Goal: Check status: Check status

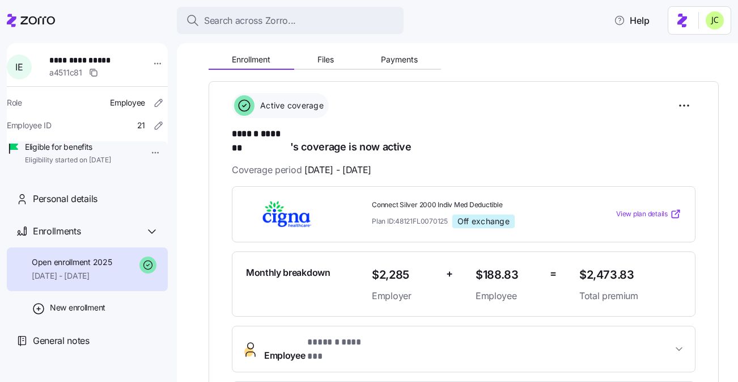
scroll to position [117, 0]
click at [337, 66] on button "Files" at bounding box center [326, 60] width 64 height 17
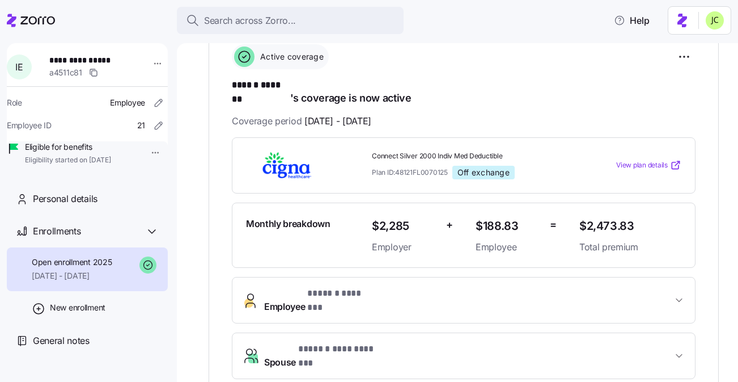
scroll to position [170, 0]
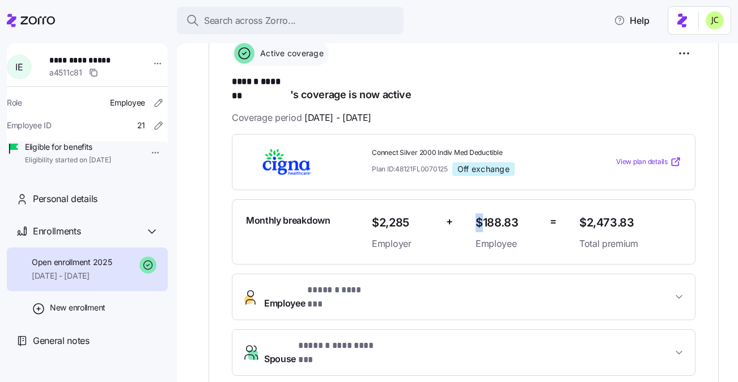
drag, startPoint x: 483, startPoint y: 209, endPoint x: 470, endPoint y: 216, distance: 15.5
click at [470, 216] on div "Monthly breakdown $2,285 Employer + $188.83 Employee = $2,473.83 Total premium" at bounding box center [464, 232] width 445 height 47
drag, startPoint x: 470, startPoint y: 214, endPoint x: 534, endPoint y: 214, distance: 63.5
click at [534, 214] on div "Monthly breakdown $2,285 Employer + $188.83 Employee = $2,473.83 Total premium" at bounding box center [464, 232] width 445 height 47
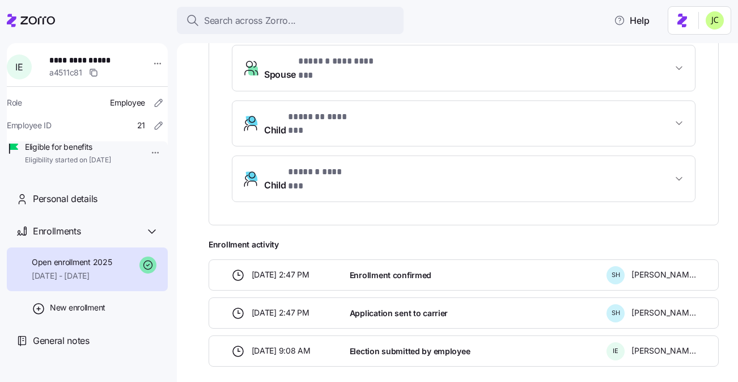
click at [461, 259] on div "[DATE] 2:47 PM Enrollment confirmed S H [PERSON_NAME]" at bounding box center [464, 274] width 510 height 31
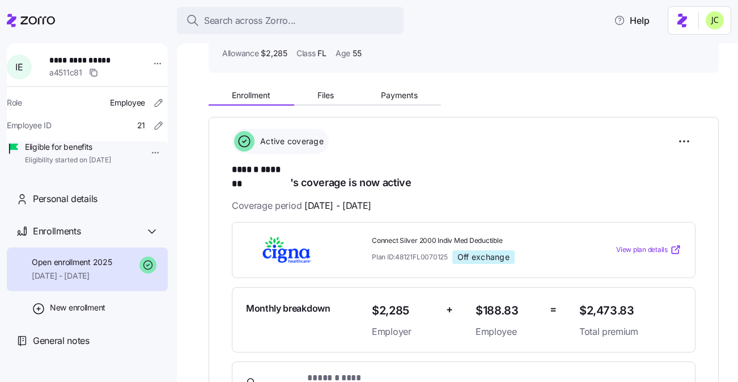
scroll to position [77, 0]
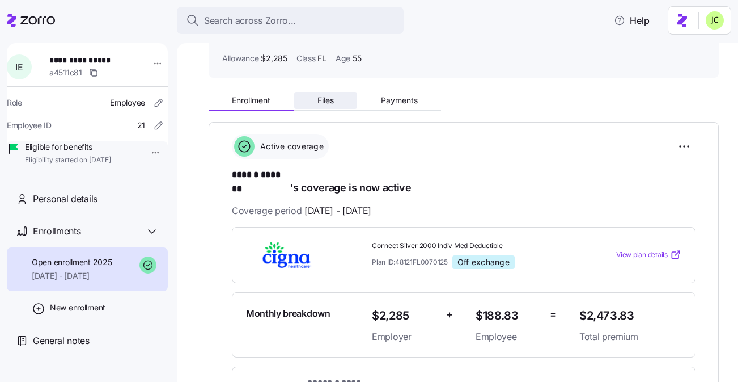
click at [329, 99] on span "Files" at bounding box center [326, 100] width 16 height 8
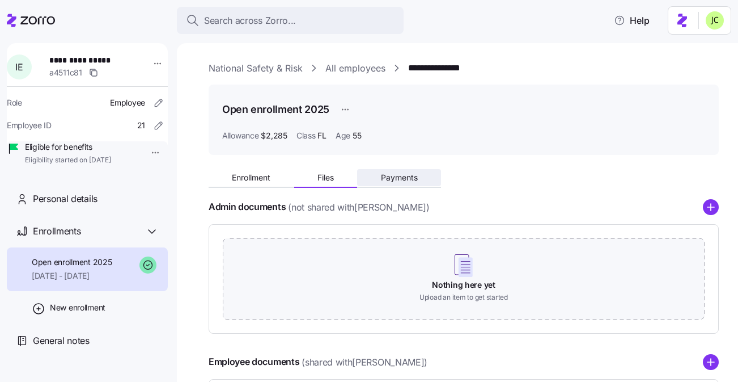
click at [400, 171] on button "Payments" at bounding box center [399, 177] width 84 height 17
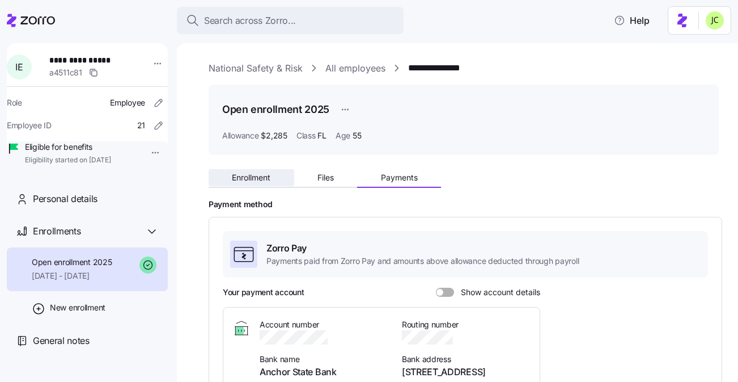
click at [248, 172] on button "Enrollment" at bounding box center [252, 177] width 86 height 17
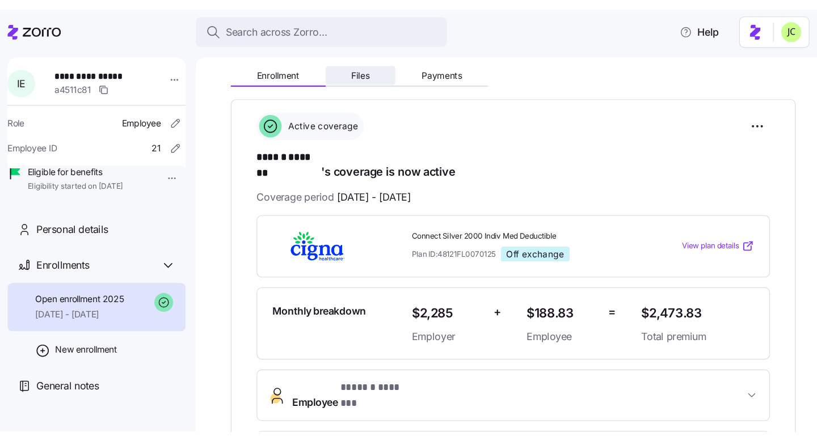
scroll to position [22, 0]
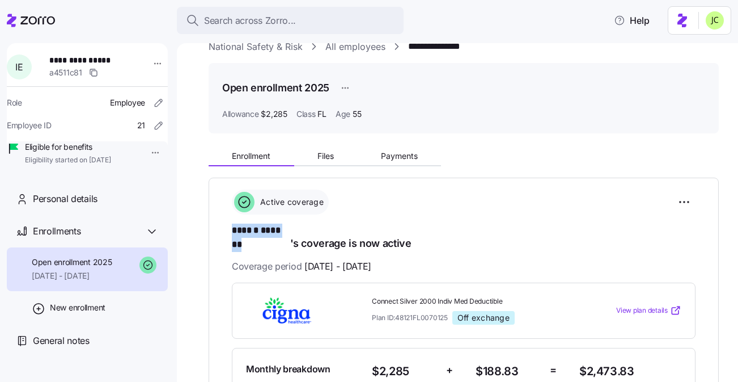
copy span "****** *******"
drag, startPoint x: 290, startPoint y: 233, endPoint x: 226, endPoint y: 233, distance: 64.1
